Goal: Task Accomplishment & Management: Complete application form

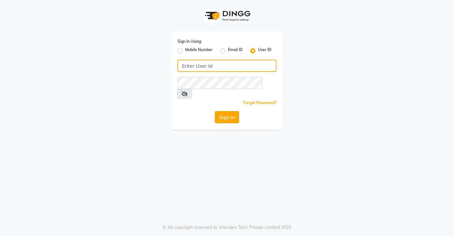
type input "saura123"
click at [230, 111] on button "Sign In" at bounding box center [227, 117] width 24 height 12
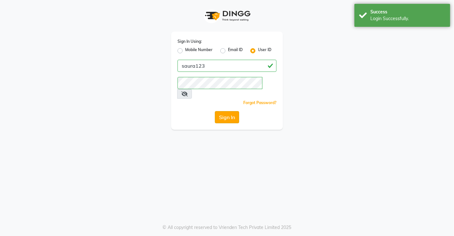
select select "6963"
select select "service"
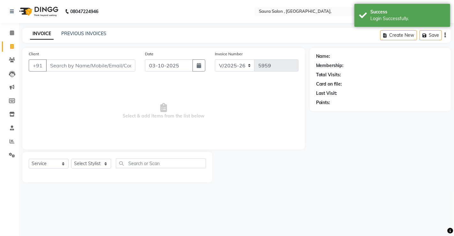
select select "57428"
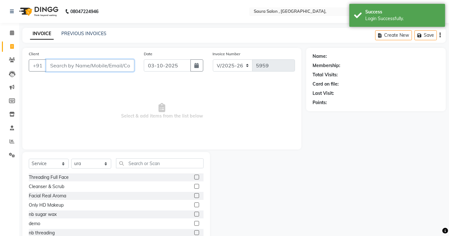
click at [62, 67] on input "Client" at bounding box center [90, 65] width 88 height 12
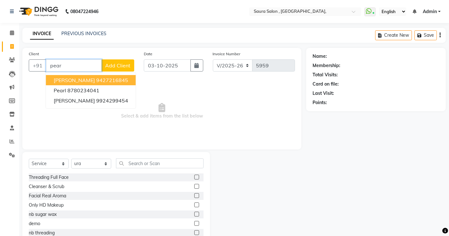
click at [96, 77] on ngb-highlight "9427216845" at bounding box center [112, 80] width 32 height 6
type input "9427216845"
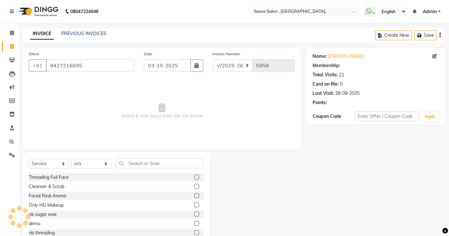
select select "1: Object"
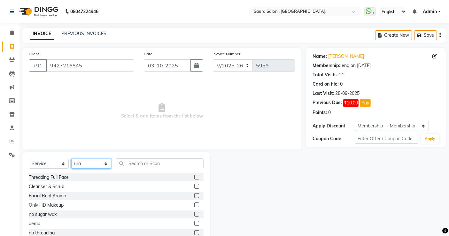
click at [83, 164] on select "Select Stylist archana asha [PERSON_NAME] deepika [PERSON_NAME] [PERSON_NAME] […" at bounding box center [91, 164] width 40 height 10
select select "72512"
click at [71, 159] on select "Select Stylist archana asha [PERSON_NAME] deepika [PERSON_NAME] [PERSON_NAME] […" at bounding box center [91, 164] width 40 height 10
click at [141, 160] on input "text" at bounding box center [160, 163] width 88 height 10
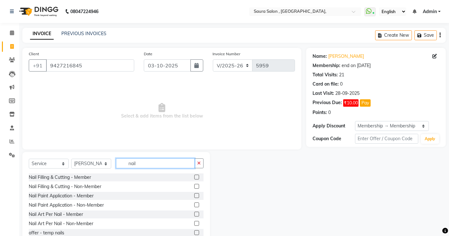
type input "nail"
click at [194, 195] on label at bounding box center [196, 195] width 5 height 5
click at [194, 195] on input "checkbox" at bounding box center [196, 196] width 4 height 4
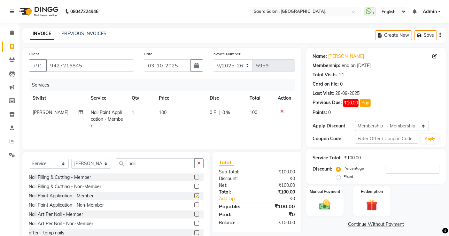
checkbox input "false"
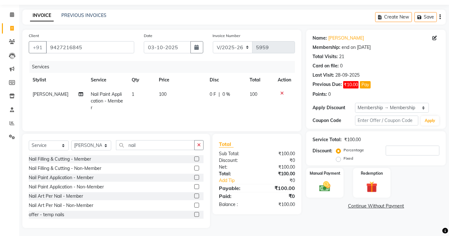
scroll to position [19, 0]
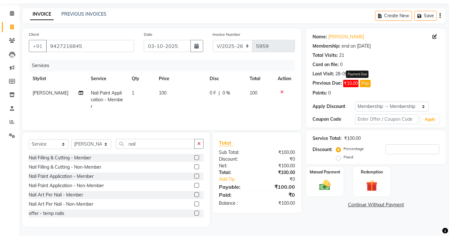
click at [364, 86] on button "Pay" at bounding box center [365, 83] width 11 height 7
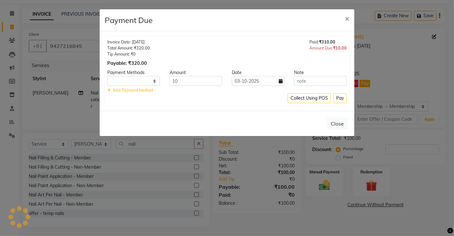
select select "1"
click at [342, 96] on button "Pay" at bounding box center [340, 98] width 13 height 10
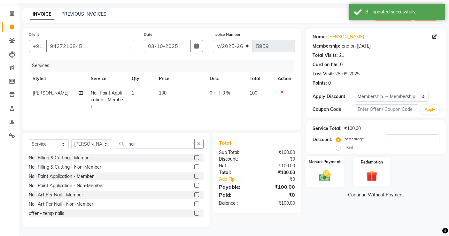
click at [325, 172] on img at bounding box center [324, 175] width 19 height 13
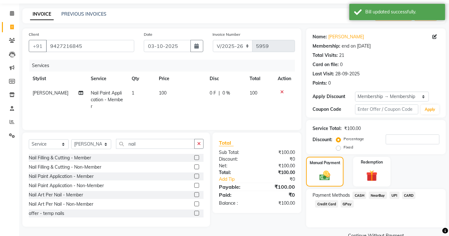
click at [359, 195] on span "CASH" at bounding box center [359, 195] width 14 height 7
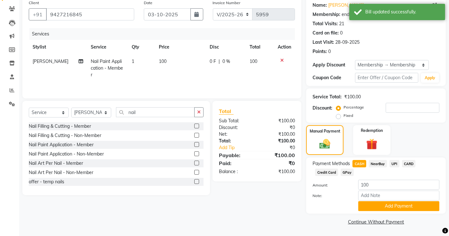
scroll to position [51, 0]
click at [415, 206] on button "Add Payment" at bounding box center [398, 206] width 81 height 10
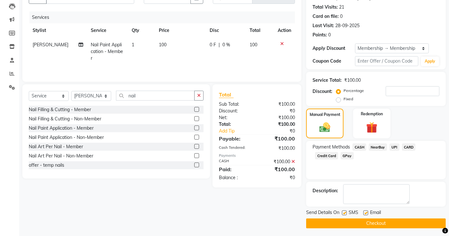
scroll to position [69, 0]
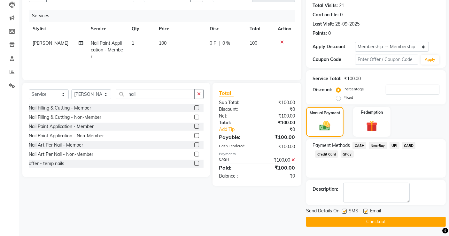
click at [400, 224] on button "Checkout" at bounding box center [376, 222] width 140 height 10
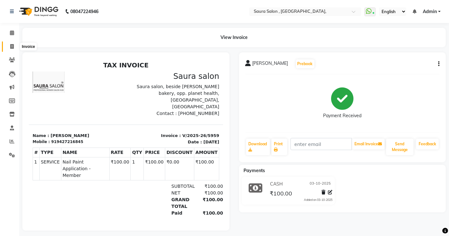
click at [12, 47] on icon at bounding box center [12, 46] width 4 height 5
select select "service"
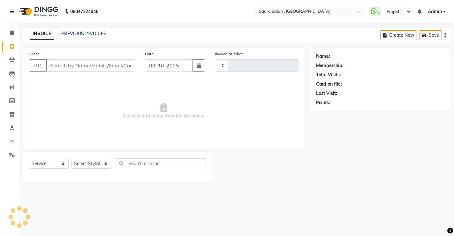
type input "5960"
select select "6963"
select select "57428"
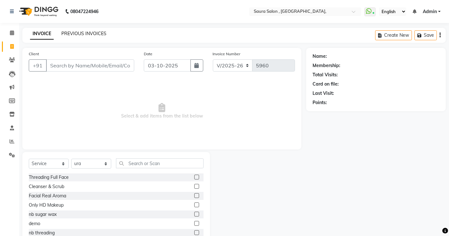
click at [91, 35] on link "PREVIOUS INVOICES" at bounding box center [83, 34] width 45 height 6
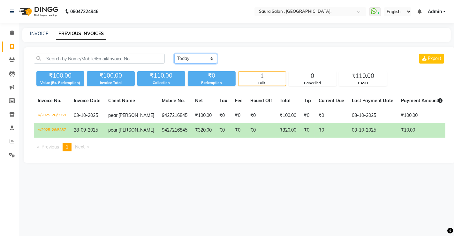
click at [194, 54] on select "[DATE] [DATE] Custom Range" at bounding box center [195, 59] width 43 height 10
select select "[DATE]"
click at [174, 54] on select "[DATE] [DATE] Custom Range" at bounding box center [195, 59] width 43 height 10
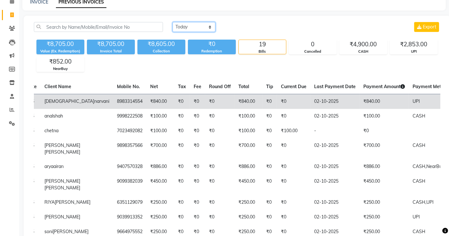
scroll to position [0, 66]
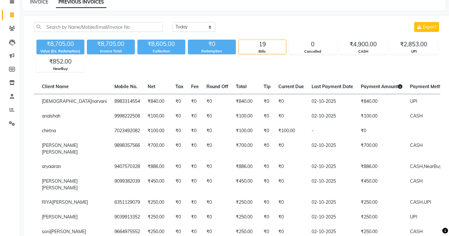
click at [33, 3] on link "INVOICE" at bounding box center [39, 2] width 18 height 6
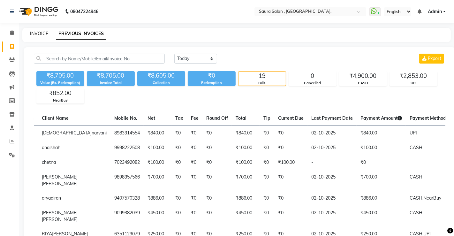
select select "6963"
select select "service"
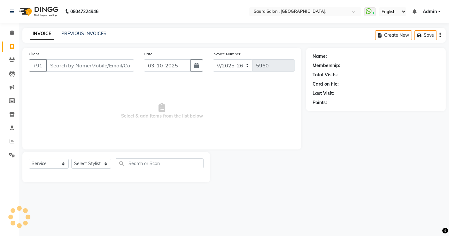
select select "57428"
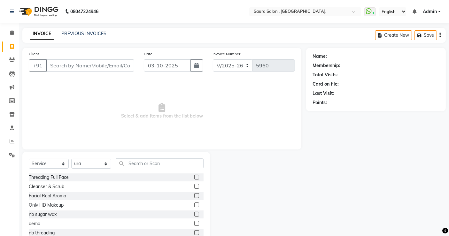
click at [52, 62] on input "Client" at bounding box center [90, 65] width 88 height 12
type input "9784812540"
click at [121, 67] on span "Add Client" at bounding box center [117, 65] width 25 height 6
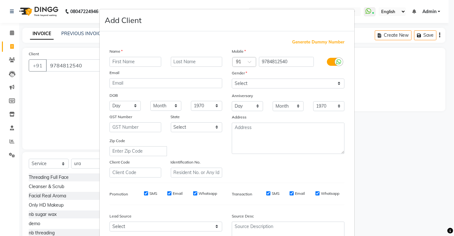
click at [119, 61] on input "text" at bounding box center [136, 62] width 52 height 10
type input "[PERSON_NAME]"
click at [183, 60] on input "text" at bounding box center [197, 62] width 52 height 10
click at [180, 62] on input "kalawa" at bounding box center [197, 62] width 52 height 10
type input "kalaswa"
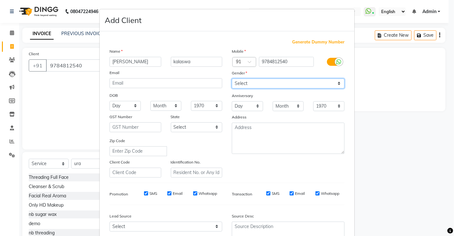
click at [241, 80] on select "Select [DEMOGRAPHIC_DATA] [DEMOGRAPHIC_DATA] Other Prefer Not To Say" at bounding box center [288, 84] width 113 height 10
select select "[DEMOGRAPHIC_DATA]"
click at [232, 79] on select "Select [DEMOGRAPHIC_DATA] [DEMOGRAPHIC_DATA] Other Prefer Not To Say" at bounding box center [288, 84] width 113 height 10
click at [124, 106] on select "Day 01 02 03 04 05 06 07 08 09 10 11 12 13 14 15 16 17 18 19 20 21 22 23 24 25 …" at bounding box center [125, 106] width 31 height 10
select select "16"
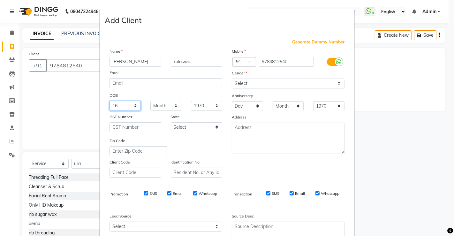
click at [110, 101] on select "Day 01 02 03 04 05 06 07 08 09 10 11 12 13 14 15 16 17 18 19 20 21 22 23 24 25 …" at bounding box center [125, 106] width 31 height 10
click at [154, 109] on select "Month January February March April May June July August September October Novem…" at bounding box center [165, 106] width 31 height 10
select select "07"
click at [150, 101] on select "Month January February March April May June July August September October Novem…" at bounding box center [165, 106] width 31 height 10
click at [206, 107] on select "1940 1941 1942 1943 1944 1945 1946 1947 1948 1949 1950 1951 1952 1953 1954 1955…" at bounding box center [206, 106] width 31 height 10
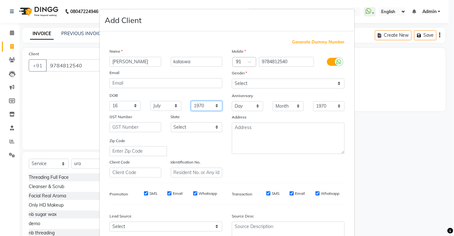
select select "2007"
click at [191, 101] on select "1940 1941 1942 1943 1944 1945 1946 1947 1948 1949 1950 1951 1952 1953 1954 1955…" at bounding box center [206, 106] width 31 height 10
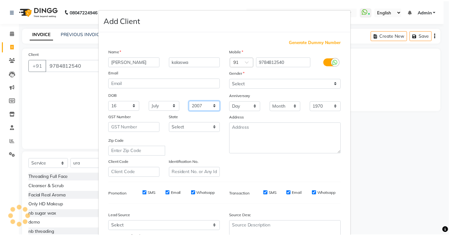
scroll to position [58, 0]
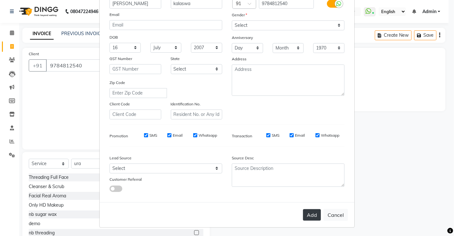
click at [311, 216] on button "Add" at bounding box center [312, 215] width 18 height 12
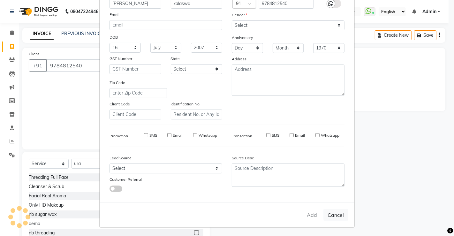
select select
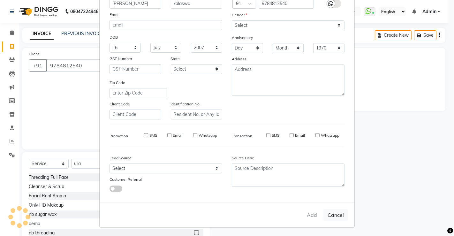
select select
checkbox input "false"
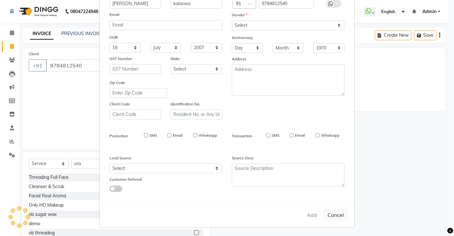
checkbox input "false"
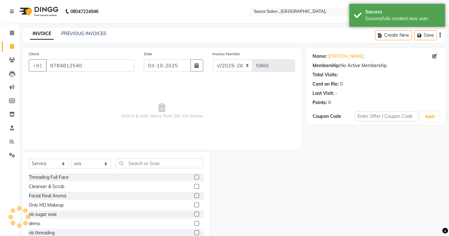
scroll to position [19, 0]
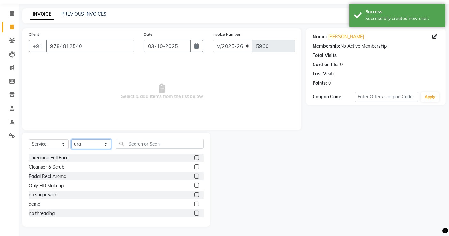
click at [99, 144] on select "Select Stylist archana asha [PERSON_NAME] deepika [PERSON_NAME] [PERSON_NAME] […" at bounding box center [91, 144] width 40 height 10
select select "72513"
click at [71, 139] on select "Select Stylist archana asha [PERSON_NAME] deepika [PERSON_NAME] [PERSON_NAME] […" at bounding box center [91, 144] width 40 height 10
click at [132, 142] on input "text" at bounding box center [160, 144] width 88 height 10
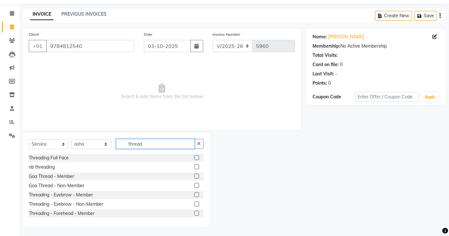
type input "thread"
click at [194, 204] on label at bounding box center [196, 204] width 5 height 5
click at [194, 204] on input "checkbox" at bounding box center [196, 204] width 4 height 4
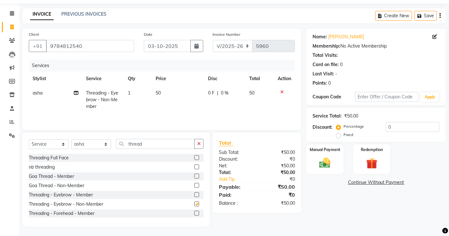
checkbox input "false"
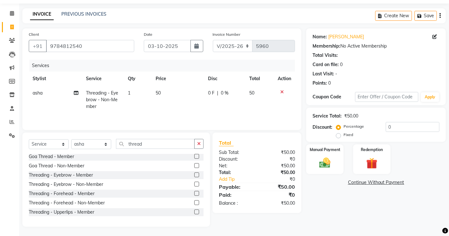
scroll to position [22, 0]
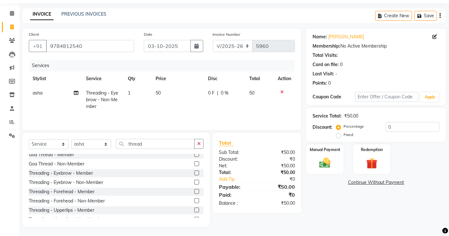
click at [194, 202] on label at bounding box center [196, 200] width 5 height 5
click at [194, 202] on input "checkbox" at bounding box center [196, 201] width 4 height 4
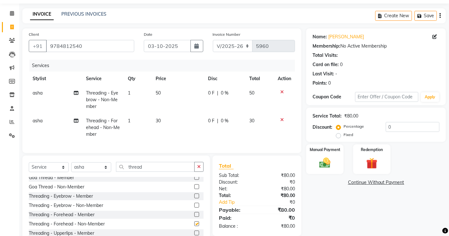
checkbox input "false"
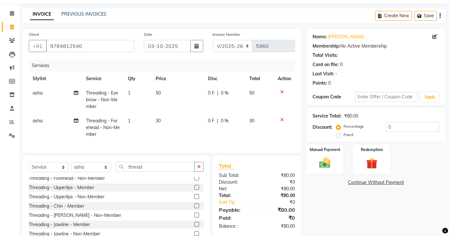
scroll to position [68, 0]
click at [194, 199] on label at bounding box center [196, 196] width 5 height 5
click at [194, 199] on input "checkbox" at bounding box center [196, 197] width 4 height 4
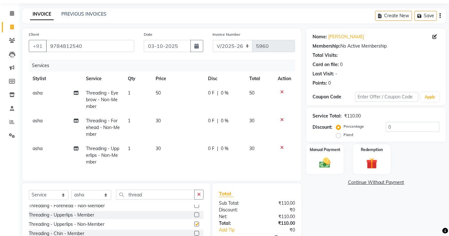
checkbox input "false"
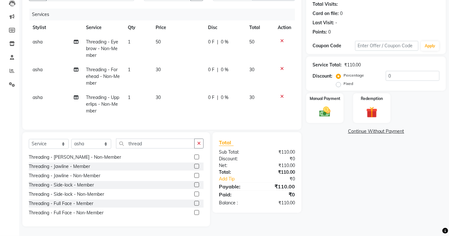
scroll to position [103, 0]
click at [194, 193] on label at bounding box center [196, 193] width 5 height 5
click at [194, 193] on input "checkbox" at bounding box center [196, 193] width 4 height 4
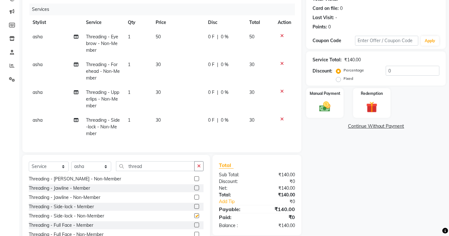
checkbox input "false"
click at [320, 113] on img at bounding box center [324, 106] width 19 height 13
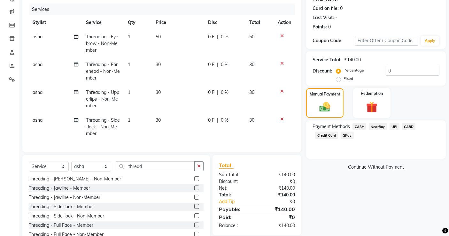
click at [358, 128] on span "CASH" at bounding box center [359, 126] width 14 height 7
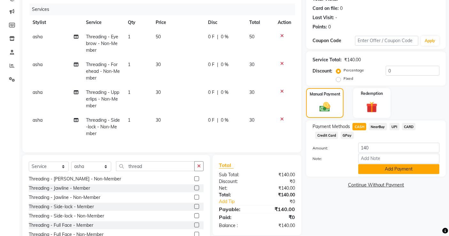
click at [401, 171] on button "Add Payment" at bounding box center [398, 169] width 81 height 10
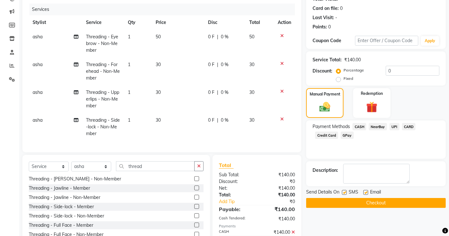
scroll to position [112, 0]
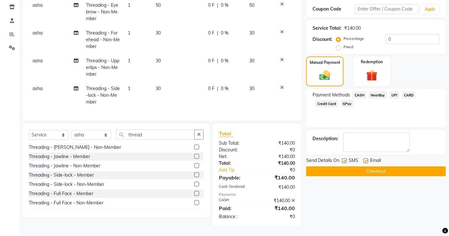
click at [387, 166] on button "Checkout" at bounding box center [376, 171] width 140 height 10
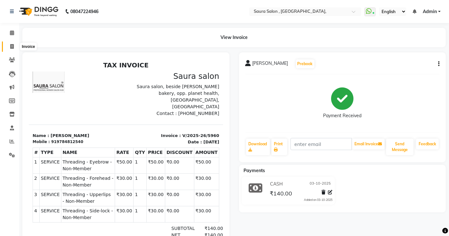
click at [13, 46] on icon at bounding box center [12, 46] width 4 height 5
select select "6963"
select select "service"
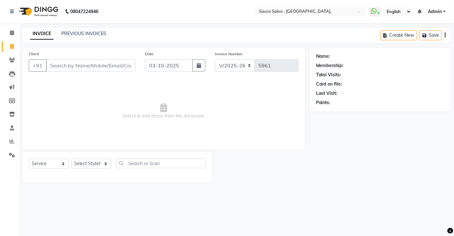
click at [71, 65] on input "Client" at bounding box center [90, 65] width 89 height 12
select select "57428"
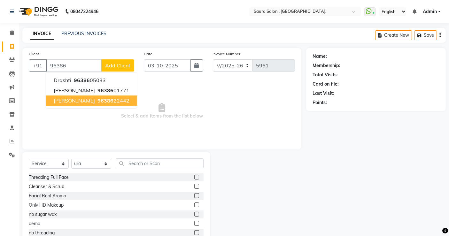
click at [127, 101] on ngb-highlight "96386 22442" at bounding box center [112, 100] width 33 height 6
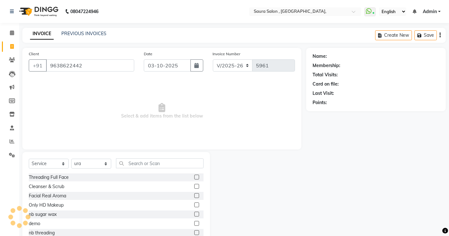
type input "9638622442"
select select "1: Object"
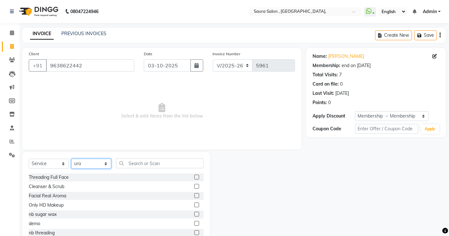
click at [92, 165] on select "Select Stylist archana asha [PERSON_NAME] deepika [PERSON_NAME] [PERSON_NAME] […" at bounding box center [91, 164] width 40 height 10
select select "82271"
click at [71, 159] on select "Select Stylist archana asha [PERSON_NAME] deepika [PERSON_NAME] [PERSON_NAME] […" at bounding box center [91, 164] width 40 height 10
click at [139, 162] on input "text" at bounding box center [160, 163] width 88 height 10
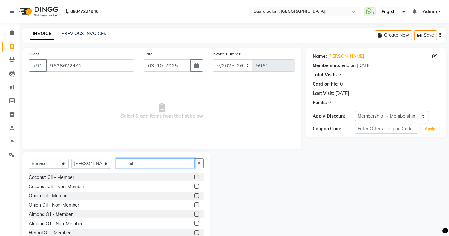
type input "oil"
click at [194, 177] on label at bounding box center [196, 177] width 5 height 5
click at [194, 177] on input "checkbox" at bounding box center [196, 177] width 4 height 4
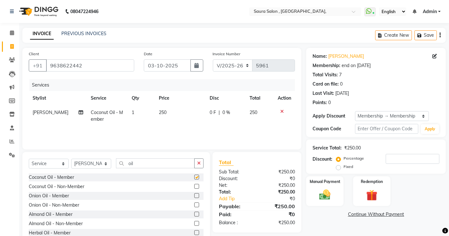
checkbox input "false"
click at [148, 160] on input "oil" at bounding box center [155, 163] width 79 height 10
type input "o"
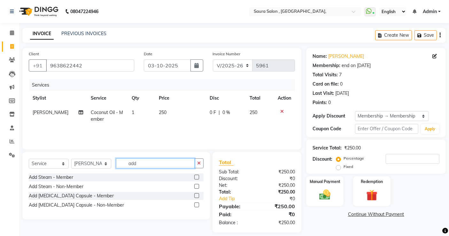
type input "add"
click at [198, 176] on label at bounding box center [196, 177] width 5 height 5
click at [198, 176] on input "checkbox" at bounding box center [196, 177] width 4 height 4
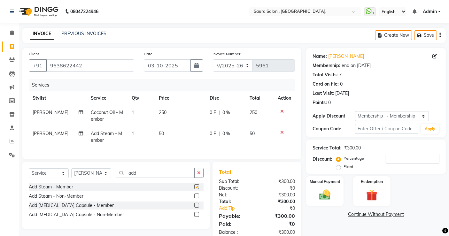
checkbox input "false"
click at [196, 208] on label at bounding box center [196, 205] width 5 height 5
click at [196, 208] on input "checkbox" at bounding box center [196, 206] width 4 height 4
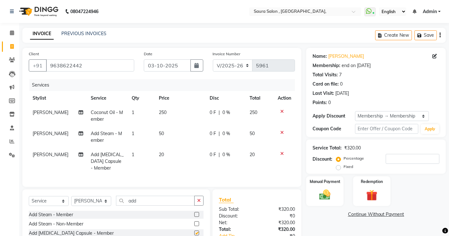
checkbox input "false"
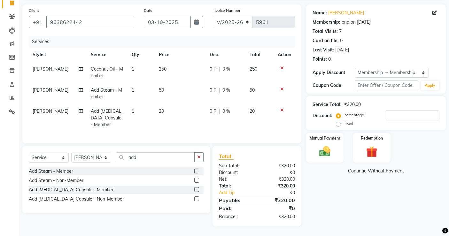
click at [311, 187] on div "Name: [PERSON_NAME] Membership: end on [DATE] Total Visits: 7 Card on file: 0 L…" at bounding box center [378, 115] width 144 height 222
click at [327, 145] on img at bounding box center [324, 151] width 19 height 13
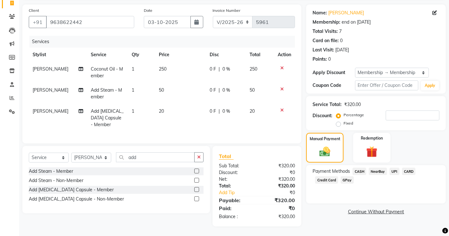
click at [393, 168] on span "UPI" at bounding box center [394, 171] width 10 height 7
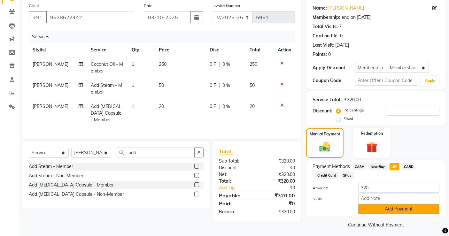
click at [396, 212] on button "Add Payment" at bounding box center [398, 209] width 81 height 10
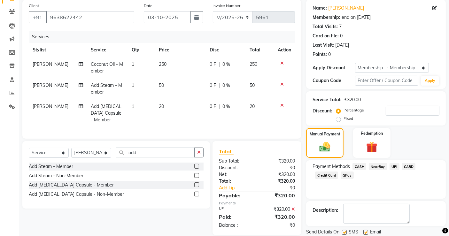
scroll to position [69, 0]
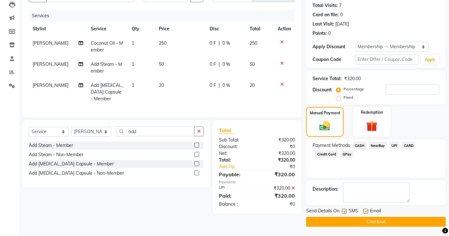
click at [378, 223] on button "Checkout" at bounding box center [376, 222] width 140 height 10
